Goal: Find specific page/section: Locate a particular part of the current website

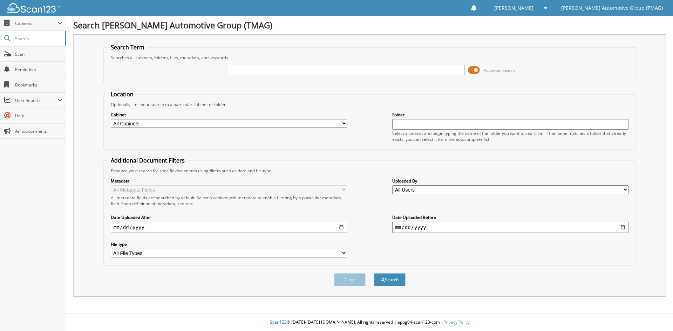
click at [279, 68] on input "text" at bounding box center [346, 70] width 236 height 11
paste input "[US_VEHICLE_IDENTIFICATION_NUMBER]"
type input "[US_VEHICLE_IDENTIFICATION_NUMBER]"
click at [374, 273] on button "Search" at bounding box center [390, 279] width 32 height 13
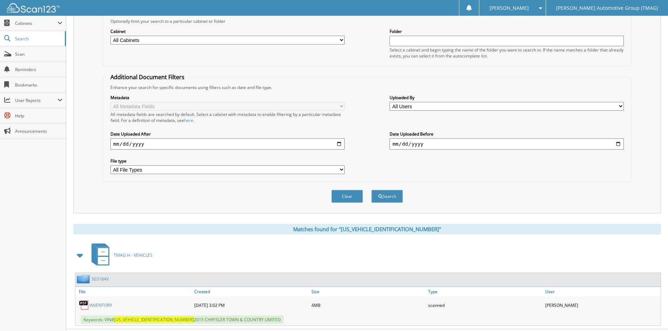
scroll to position [100, 0]
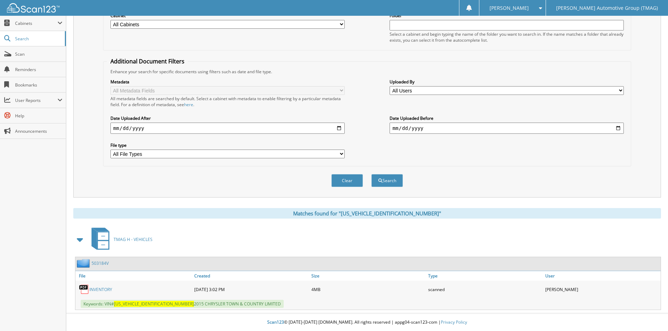
click at [101, 263] on link "503184V" at bounding box center [100, 264] width 17 height 6
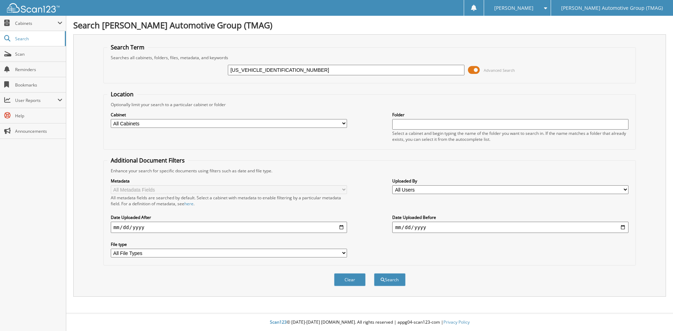
type input "5XYKT4A22CG296709"
click at [374, 273] on button "Search" at bounding box center [390, 279] width 32 height 13
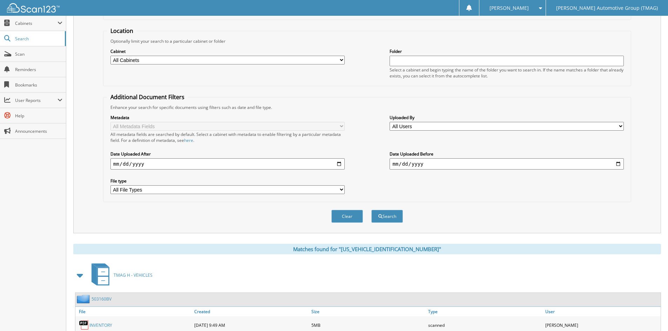
scroll to position [100, 0]
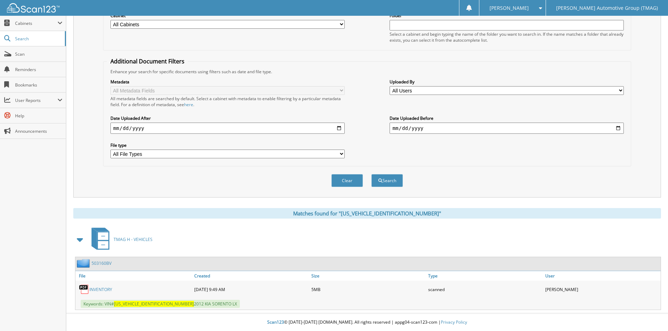
click at [100, 263] on link "503160BV" at bounding box center [102, 264] width 20 height 6
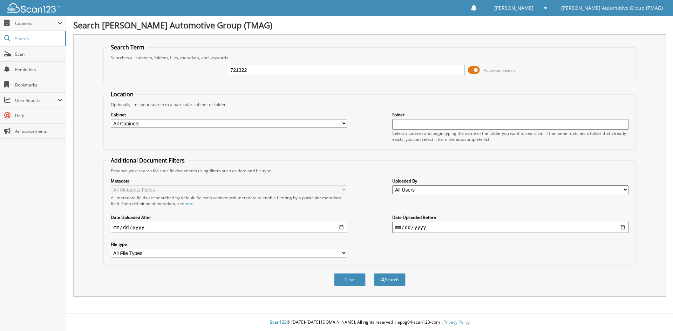
type input "721322"
click at [374, 273] on button "Search" at bounding box center [390, 279] width 32 height 13
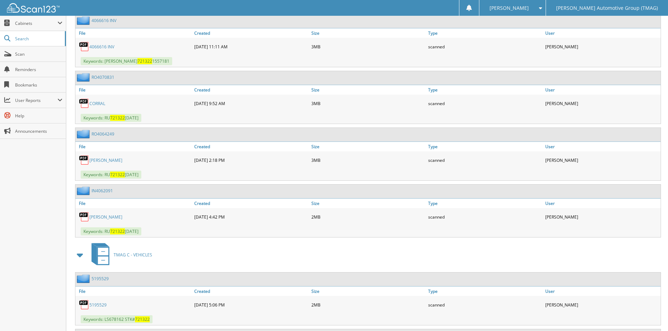
scroll to position [489, 0]
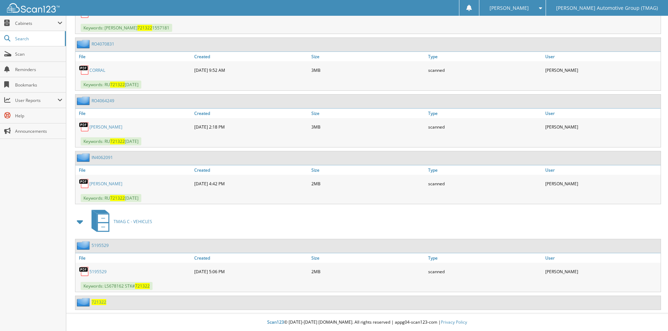
click at [101, 303] on span "721322" at bounding box center [99, 302] width 15 height 6
